Goal: Information Seeking & Learning: Learn about a topic

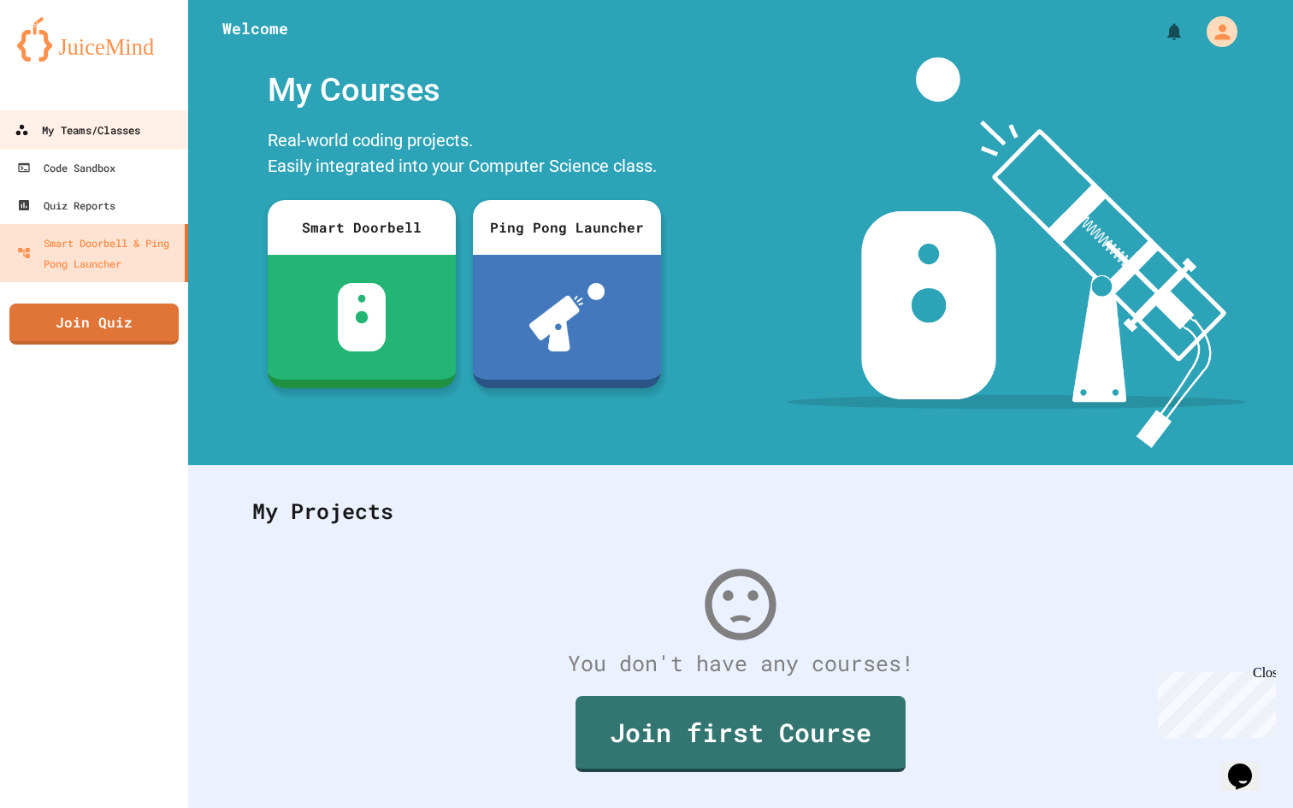
click at [127, 133] on div "My Teams/Classes" at bounding box center [78, 130] width 126 height 21
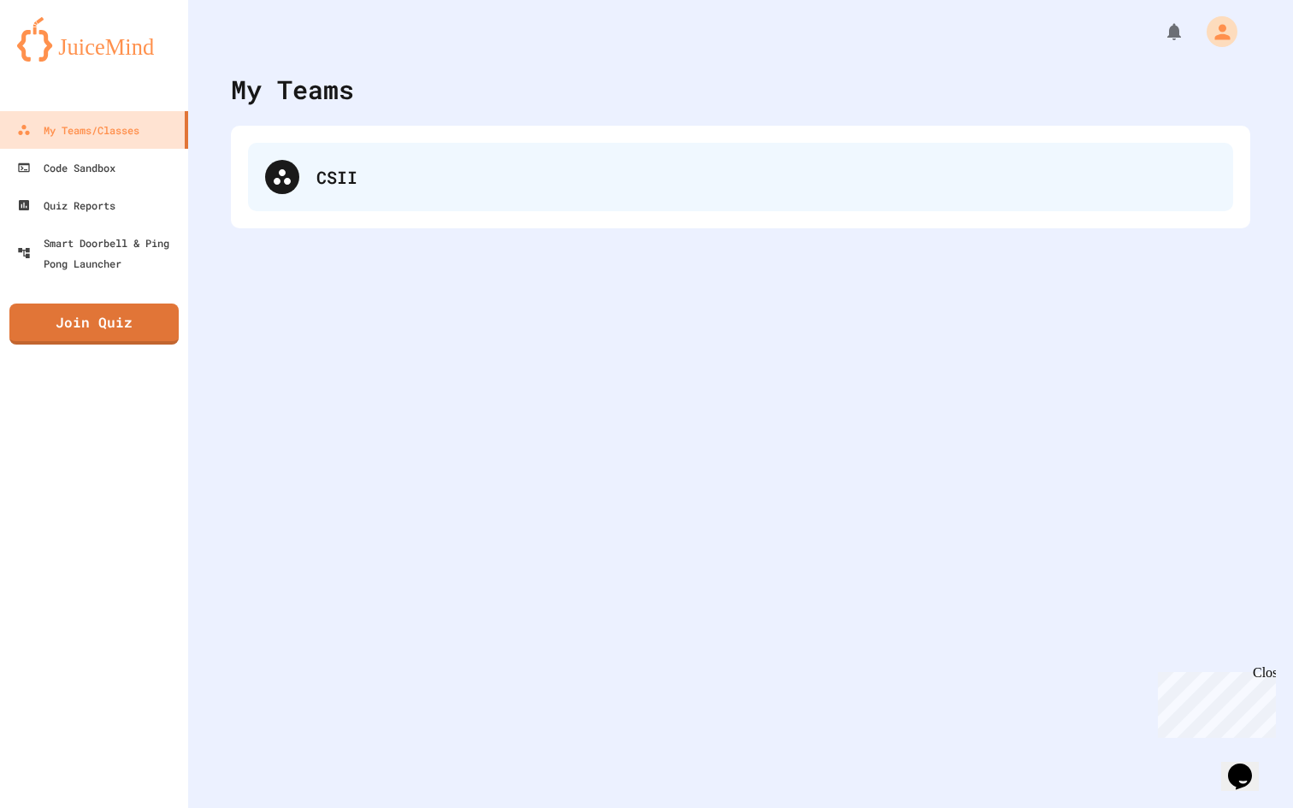
click at [365, 198] on div "CSII" at bounding box center [740, 177] width 985 height 68
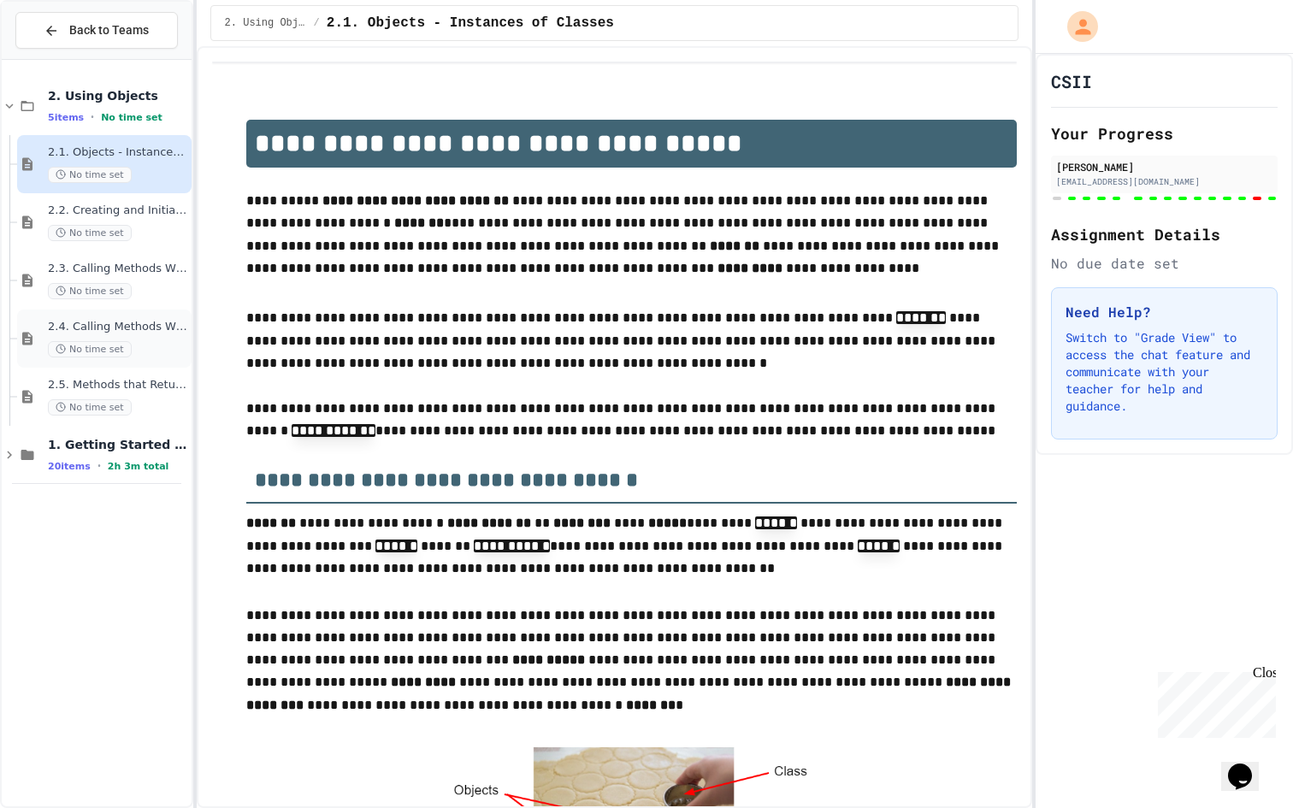
click at [130, 326] on span "2.4. Calling Methods With Parameters" at bounding box center [118, 327] width 140 height 15
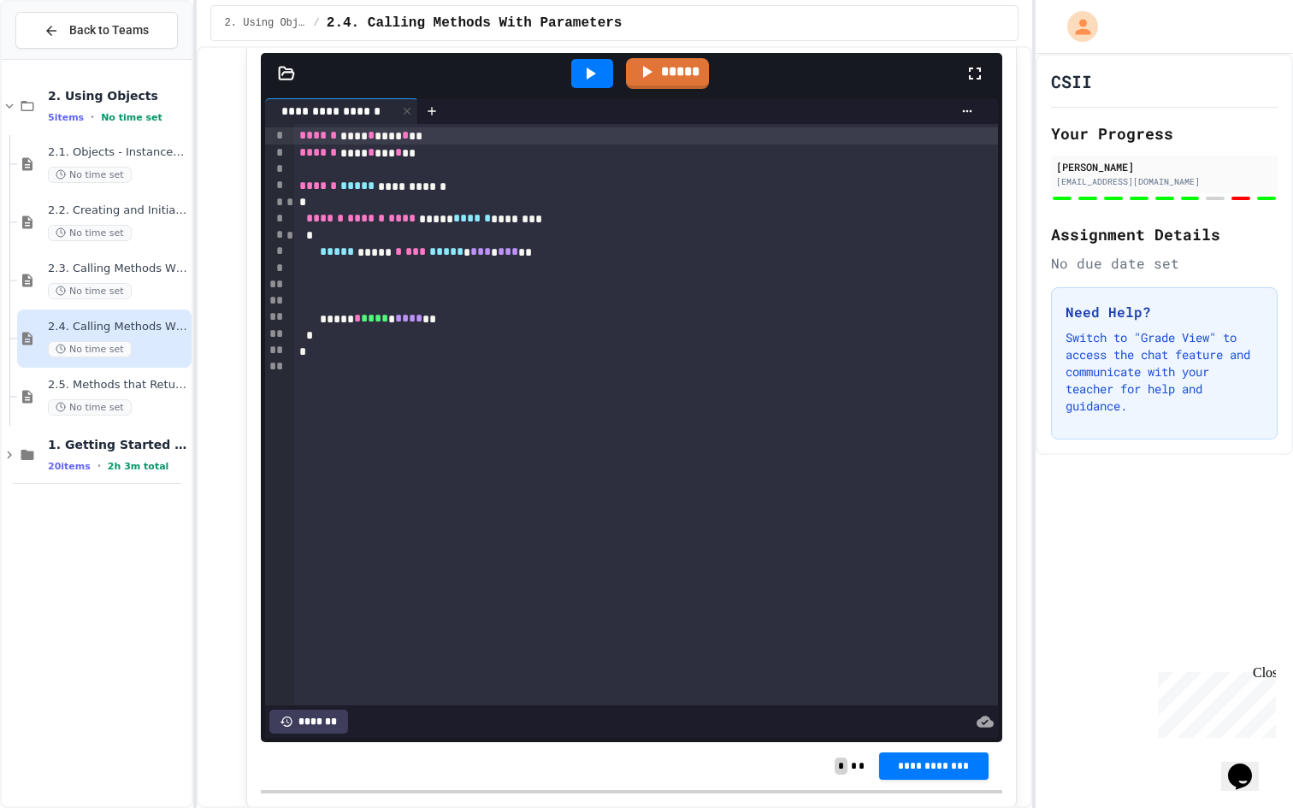
scroll to position [7887, 0]
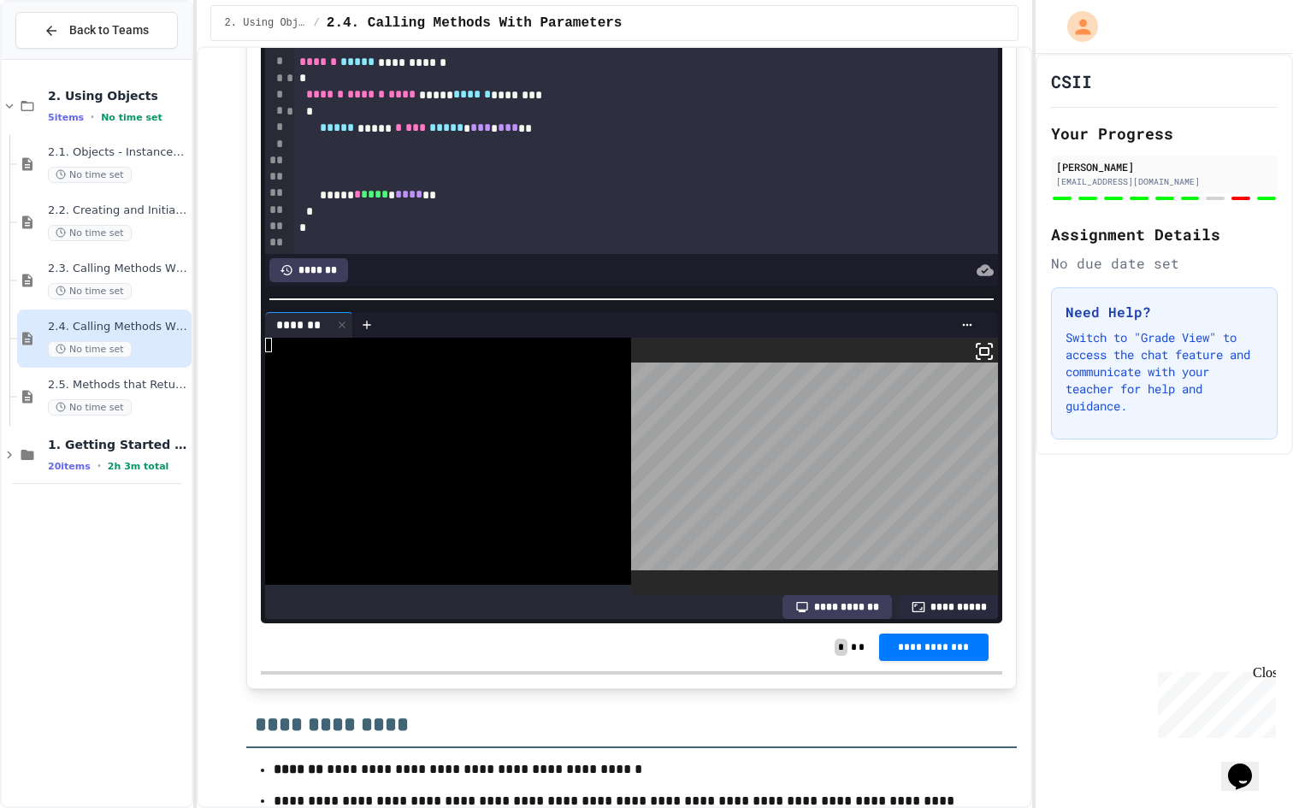
scroll to position [7903, 0]
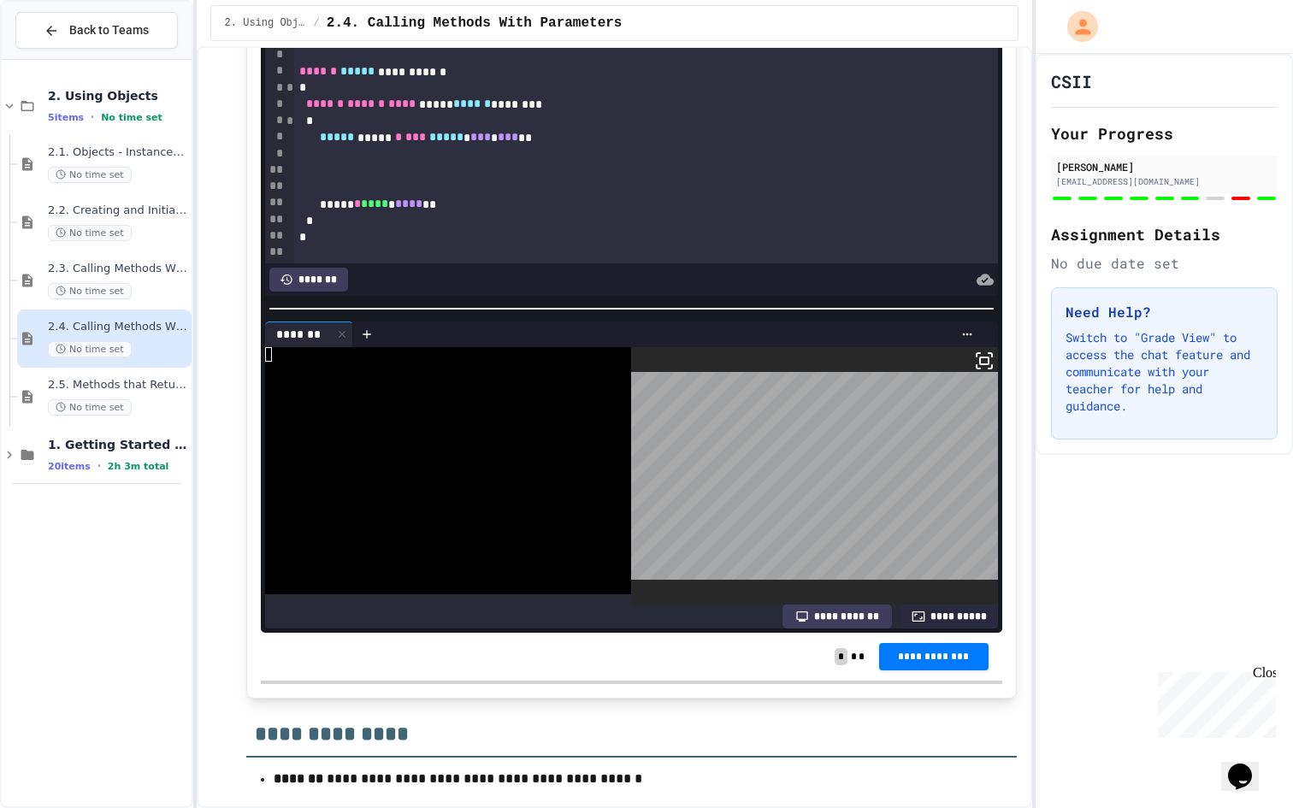
click at [658, 146] on div "***** ***** * *** ***** * *** * *** **" at bounding box center [645, 137] width 703 height 17
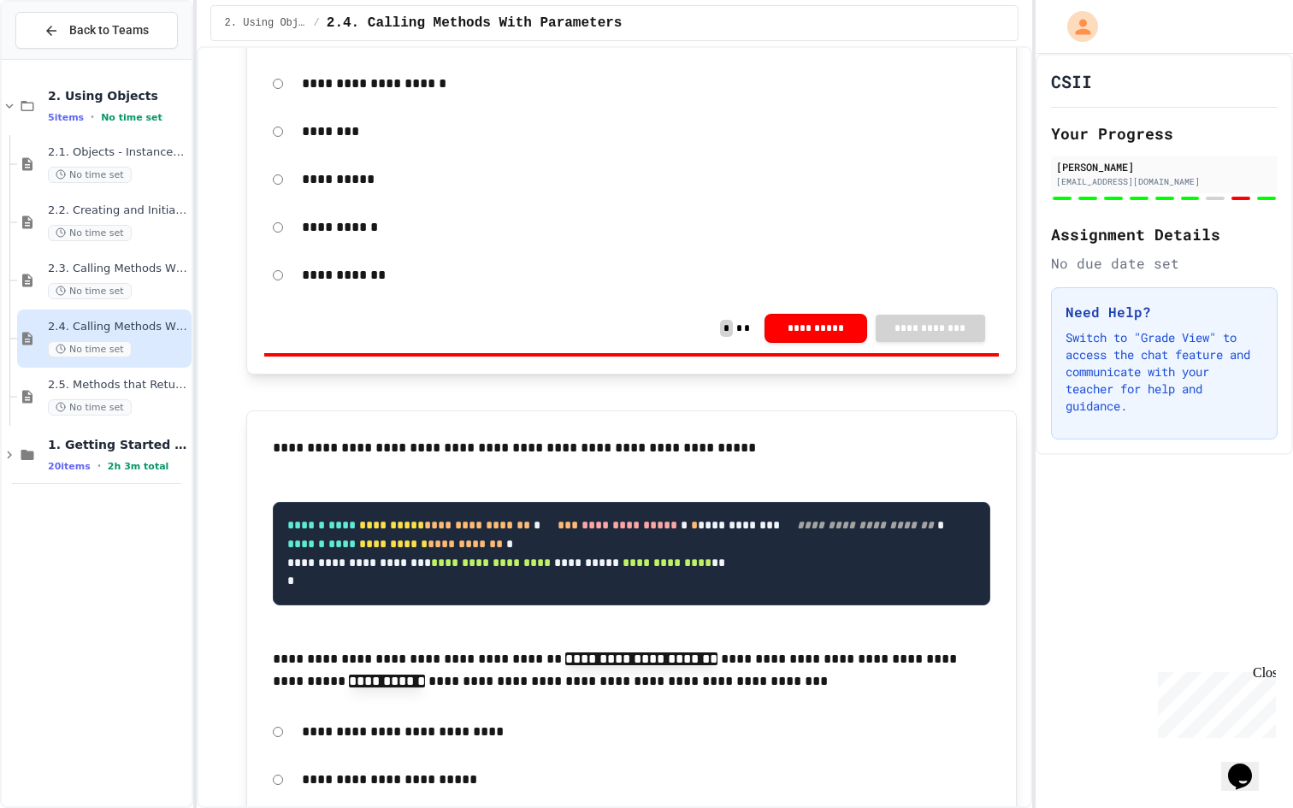
scroll to position [9176, 0]
